Goal: Task Accomplishment & Management: Use online tool/utility

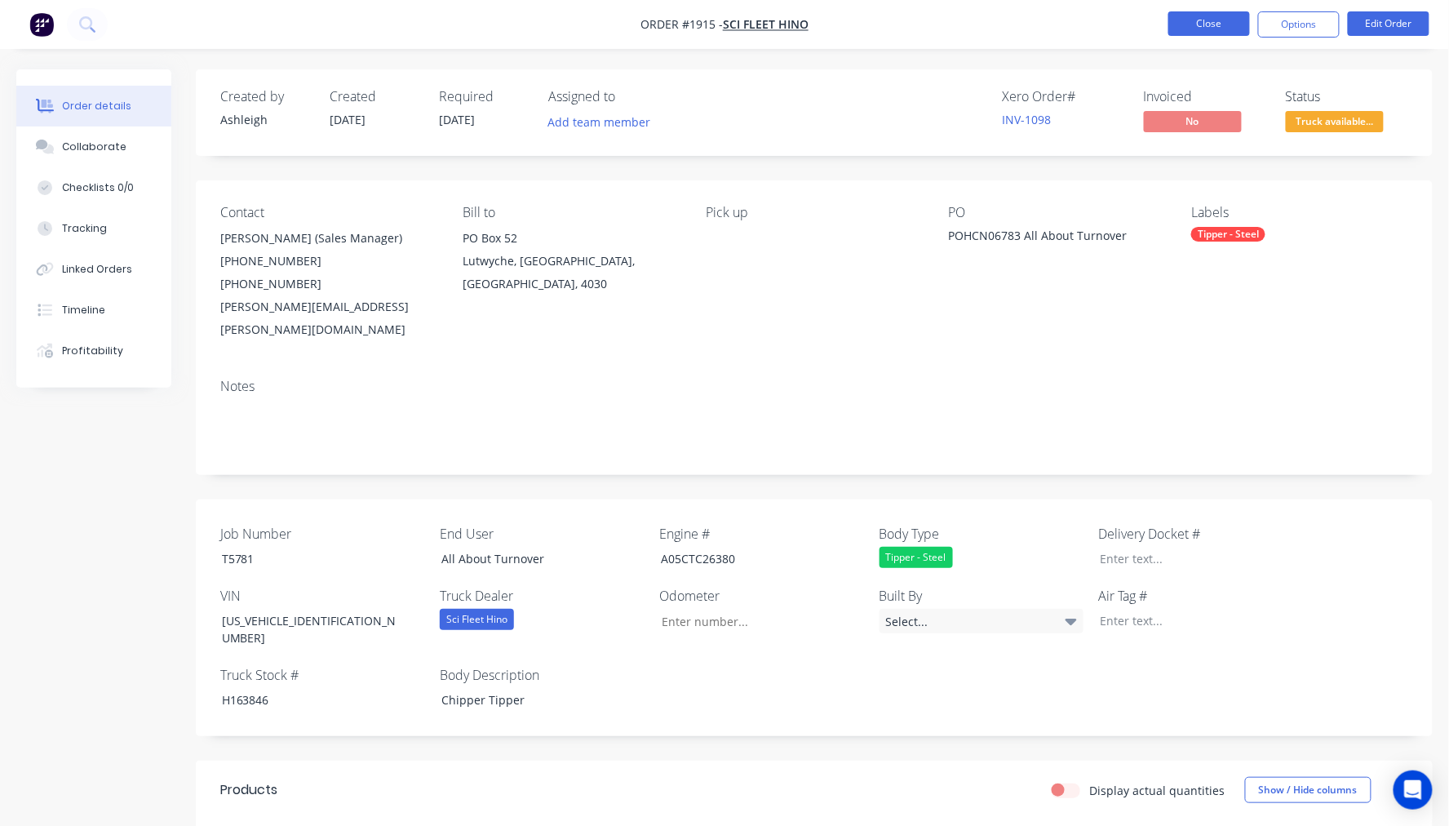
click at [1195, 28] on button "Close" at bounding box center [1209, 23] width 82 height 24
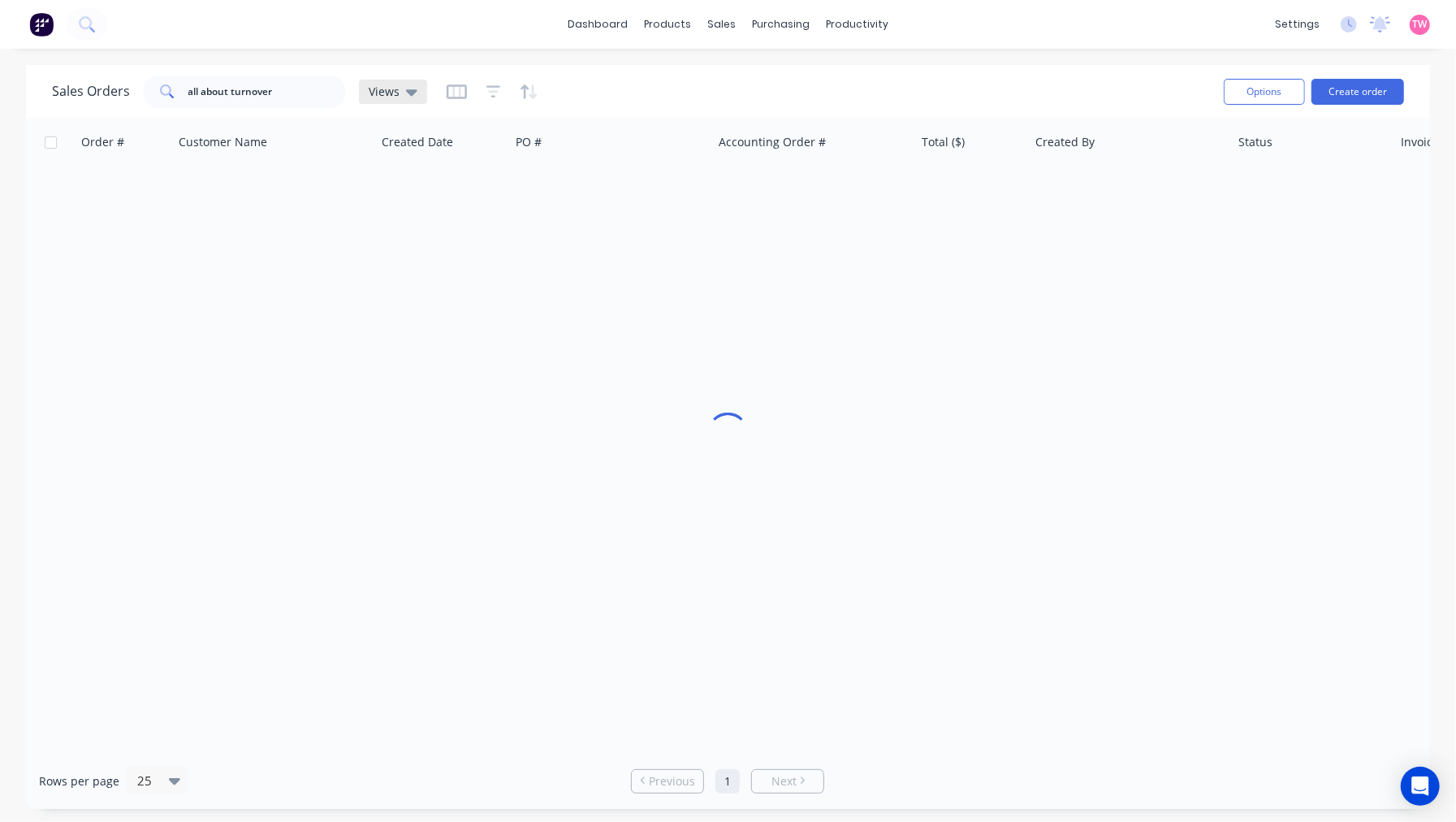
click at [398, 91] on div "Views" at bounding box center [392, 92] width 49 height 15
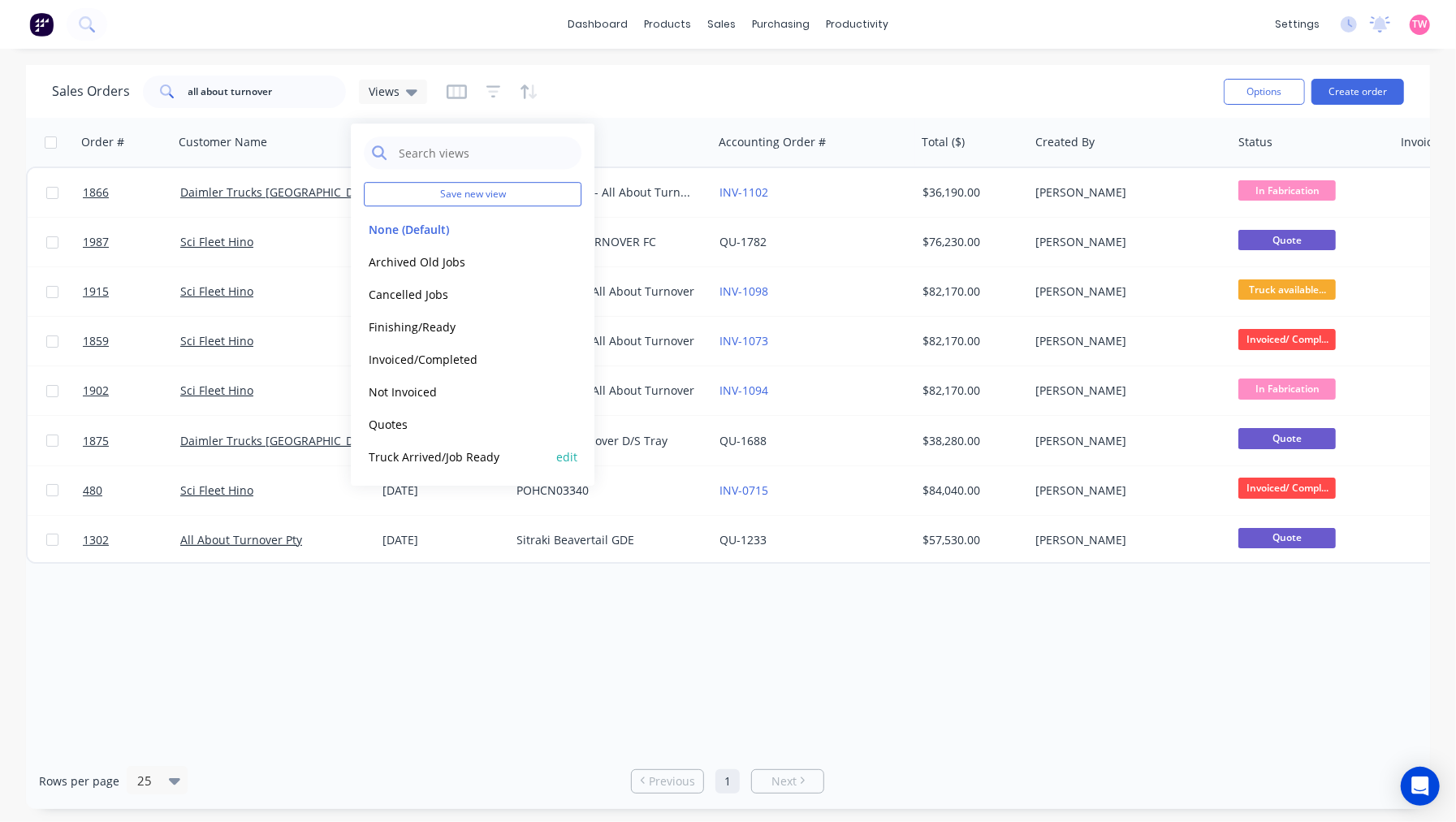
click at [404, 457] on button "Truck Arrived/Job Ready" at bounding box center [457, 457] width 185 height 19
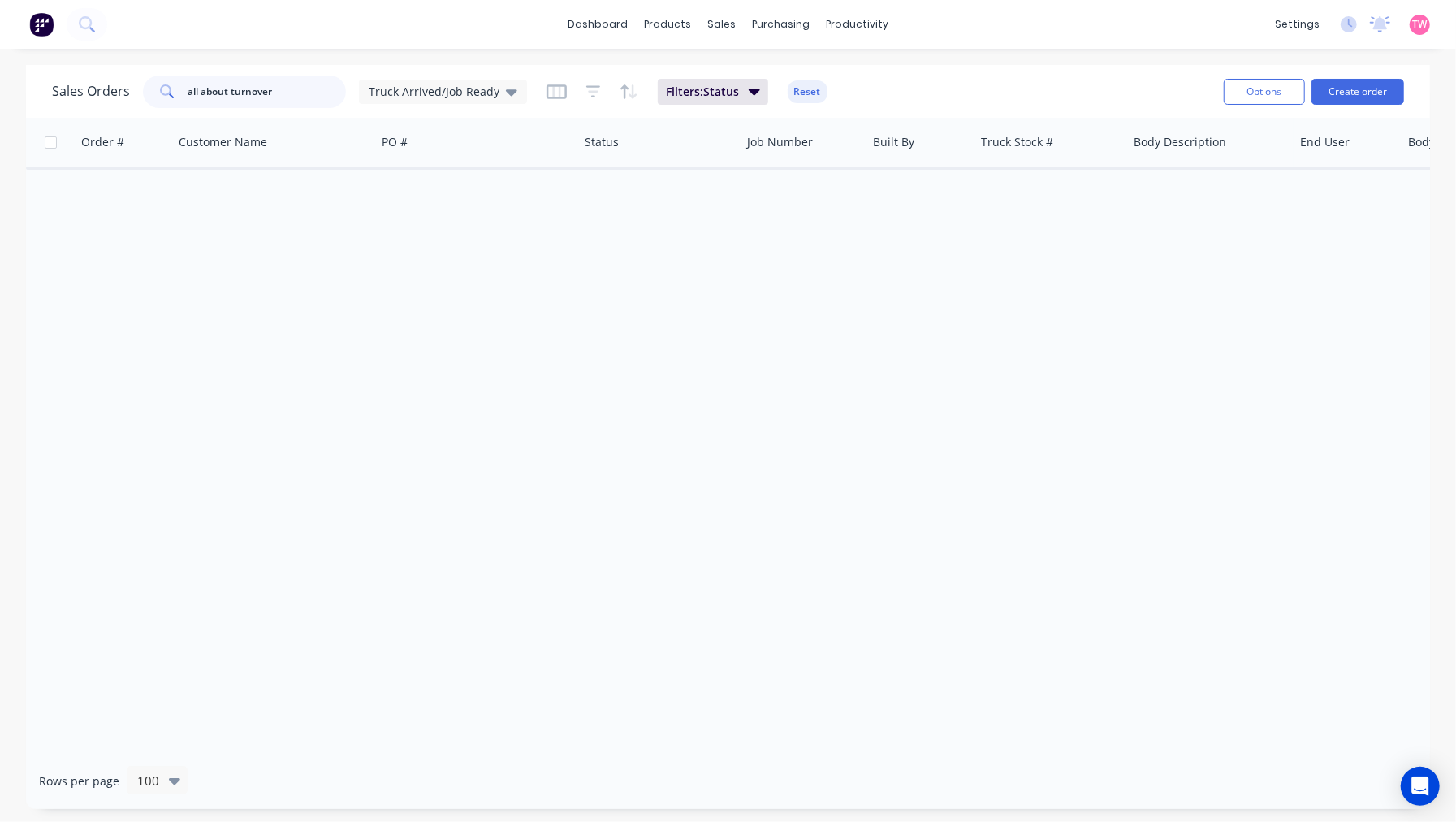
drag, startPoint x: 307, startPoint y: 95, endPoint x: 54, endPoint y: 83, distance: 253.3
click at [54, 83] on div "Sales Orders all about turnover Truck Arrived/Job Ready" at bounding box center [289, 92] width 475 height 33
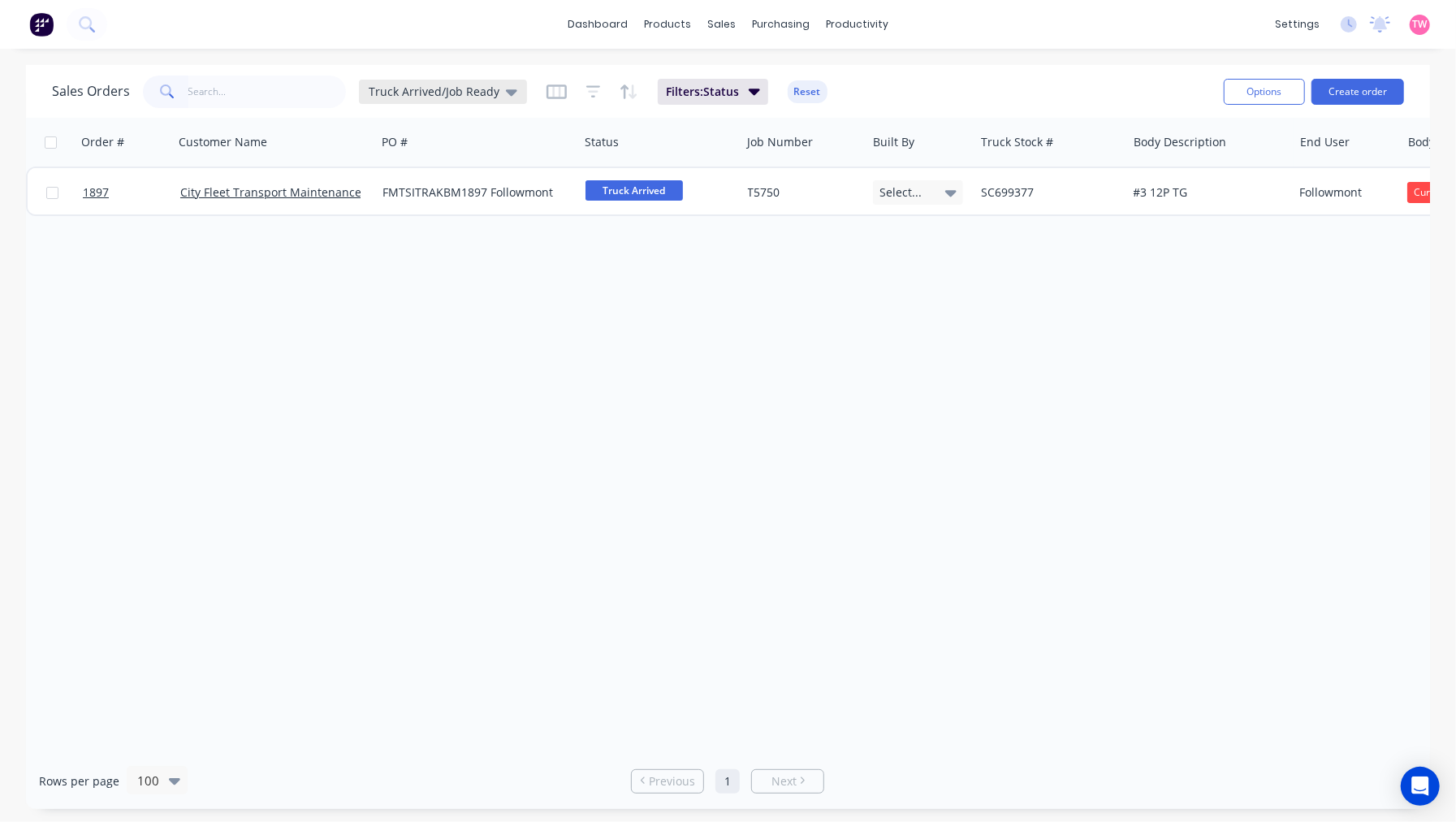
click at [506, 91] on icon at bounding box center [511, 93] width 11 height 7
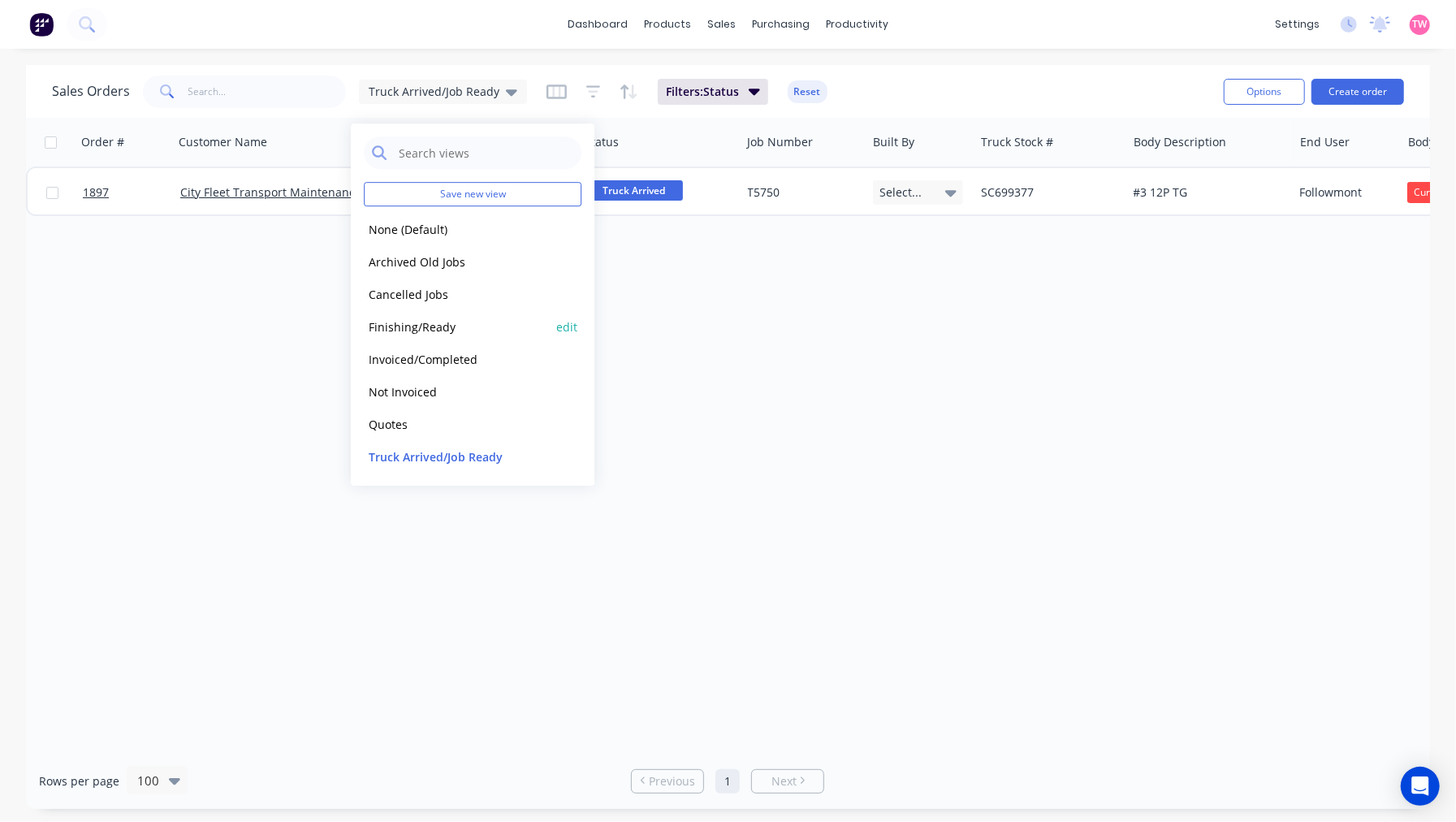
click at [403, 328] on button "Finishing/Ready" at bounding box center [457, 326] width 185 height 19
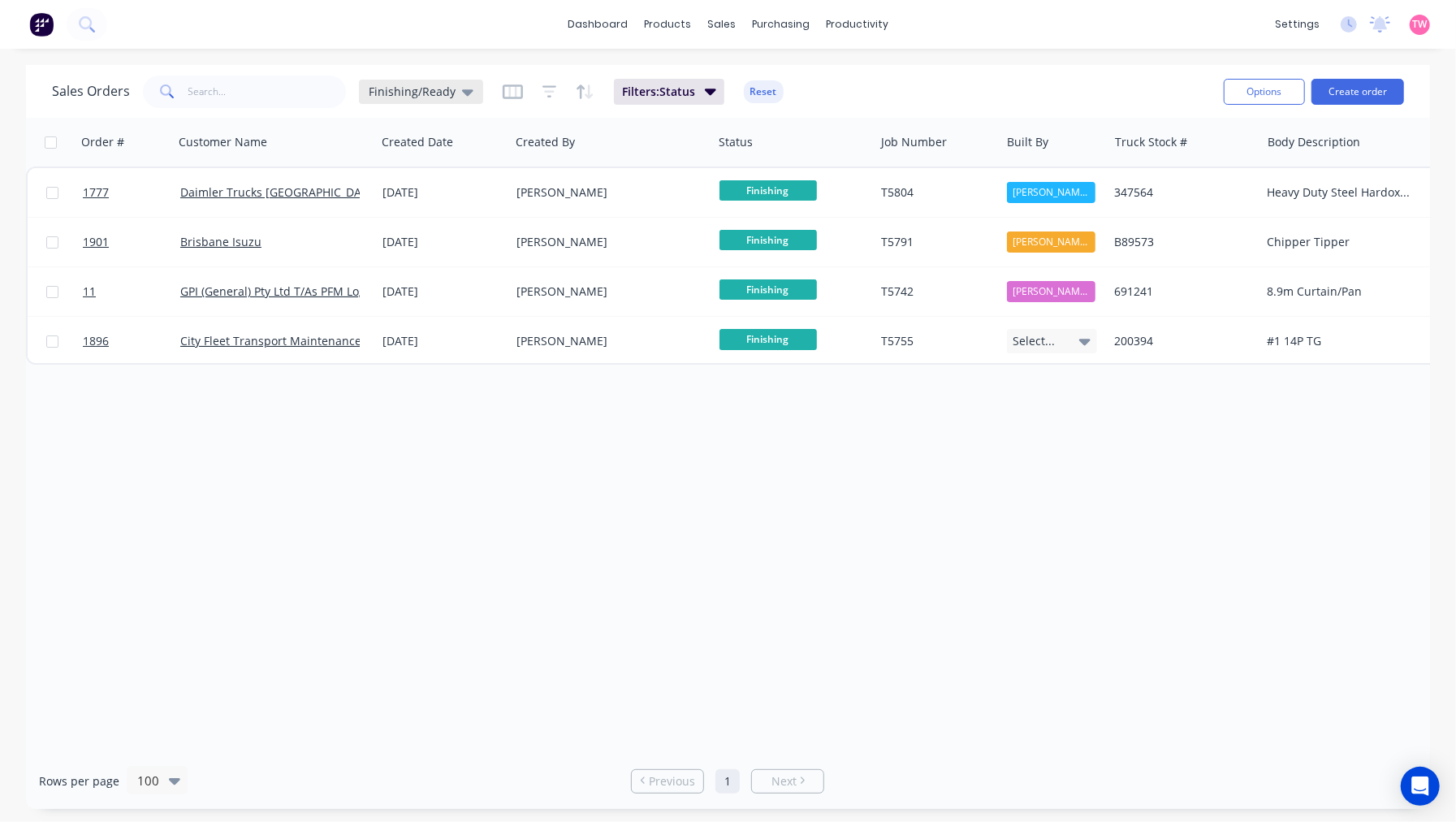
click at [466, 98] on icon at bounding box center [467, 92] width 11 height 18
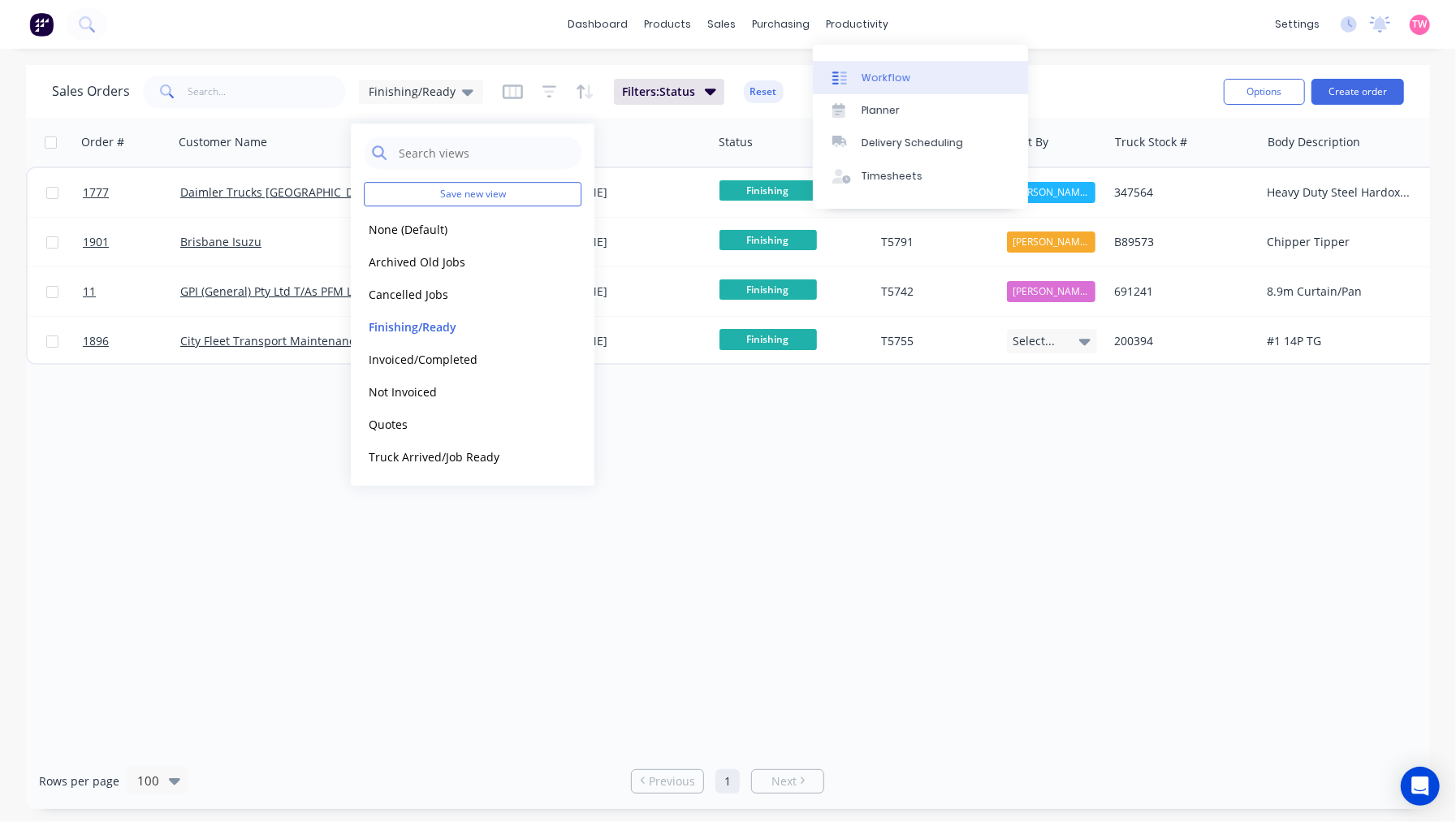
click at [879, 78] on div "Workflow" at bounding box center [886, 78] width 49 height 15
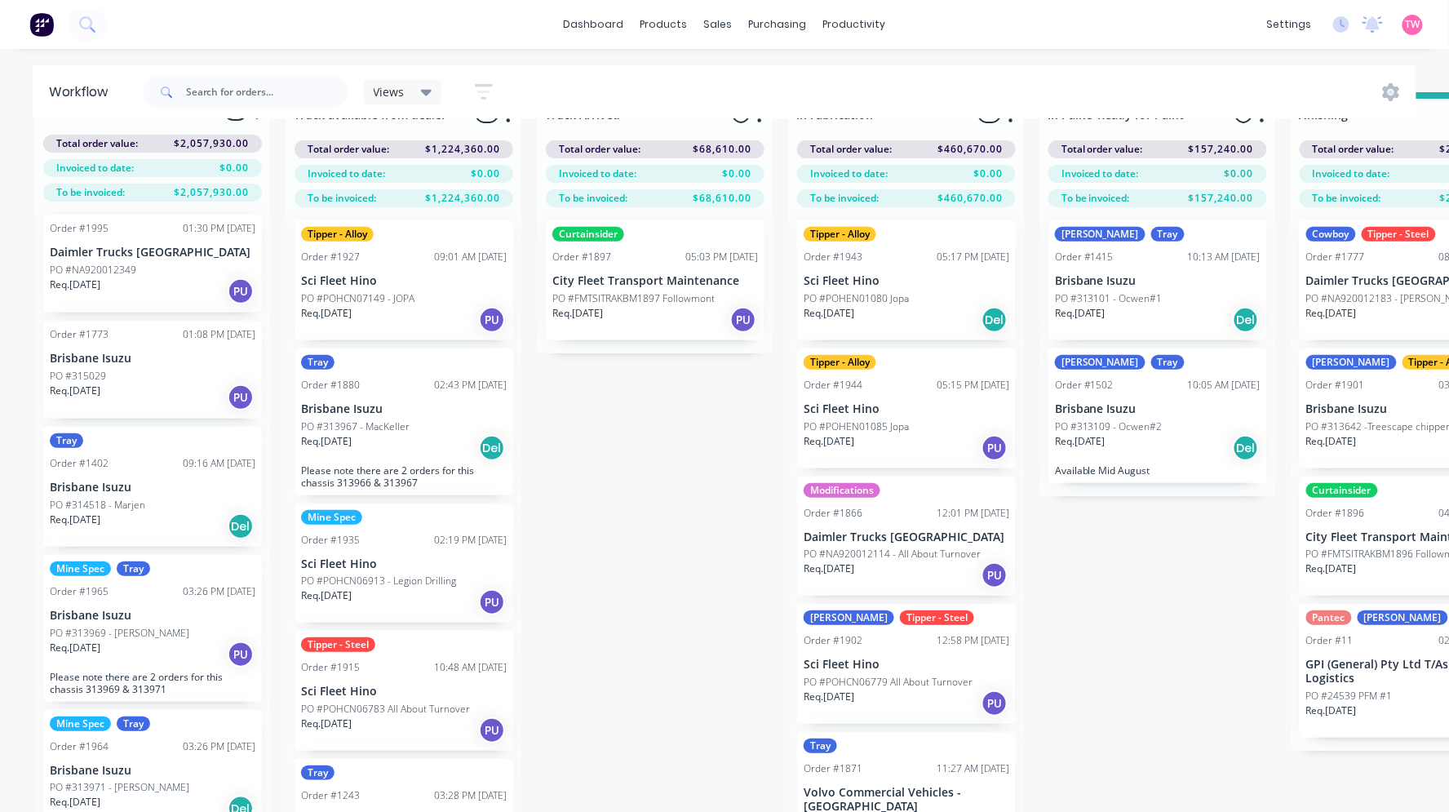
scroll to position [71, 0]
